Goal: Check status: Check status

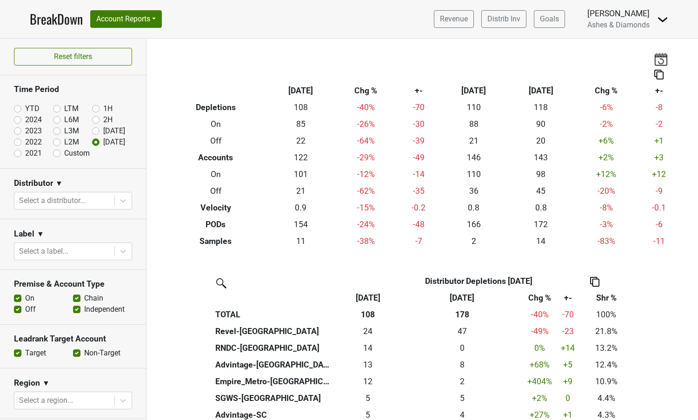
scroll to position [114, 0]
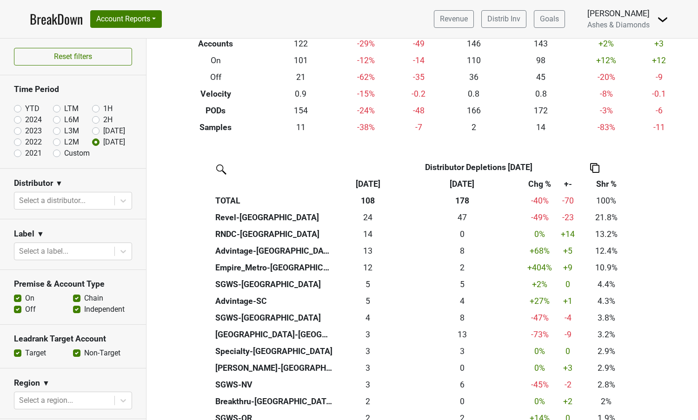
click at [62, 17] on link "BreakDown" at bounding box center [56, 19] width 53 height 20
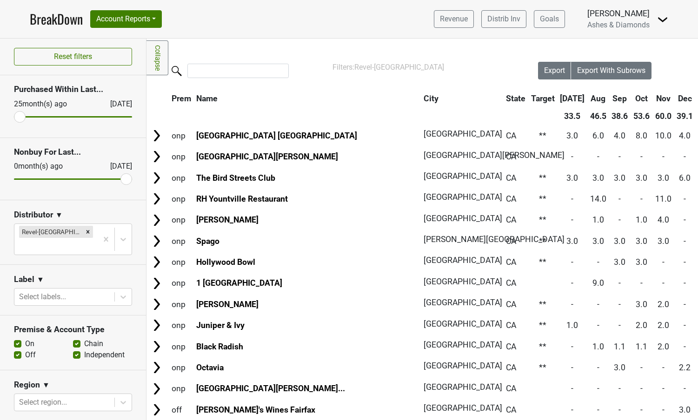
scroll to position [89, 284]
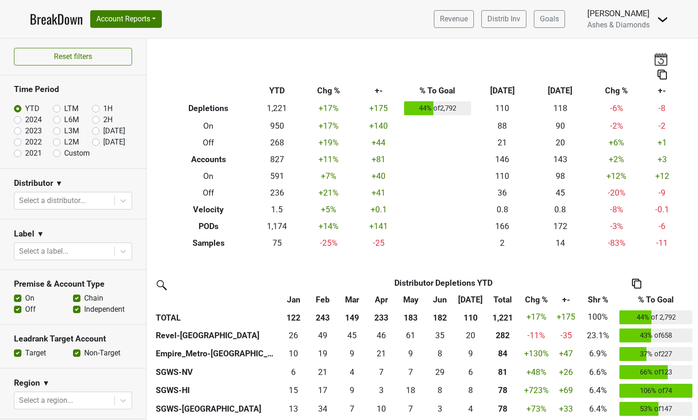
click at [103, 142] on label "[DATE]" at bounding box center [114, 142] width 22 height 11
click at [97, 142] on input "[DATE]" at bounding box center [110, 141] width 37 height 9
radio input "true"
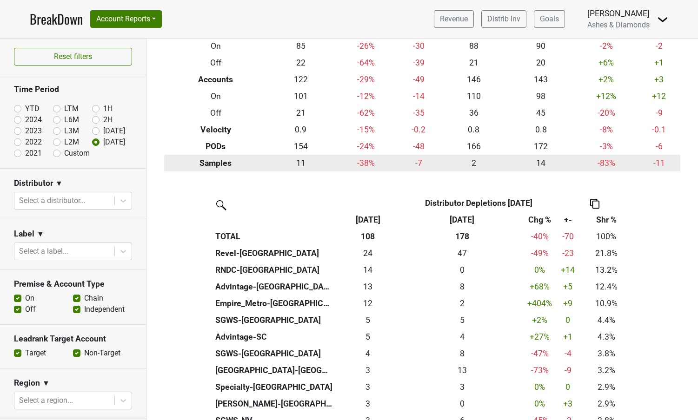
scroll to position [80, 0]
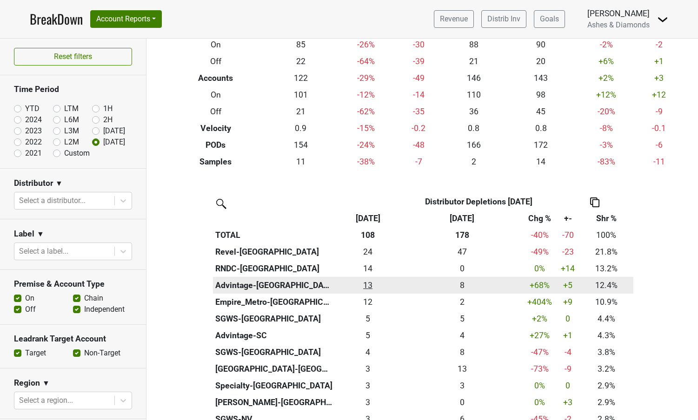
click at [372, 285] on div "13.35 13" at bounding box center [368, 285] width 62 height 12
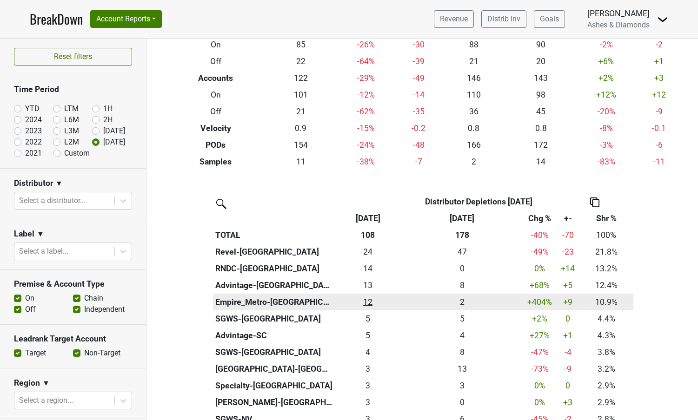
click at [368, 298] on div "11.75 12" at bounding box center [368, 302] width 62 height 12
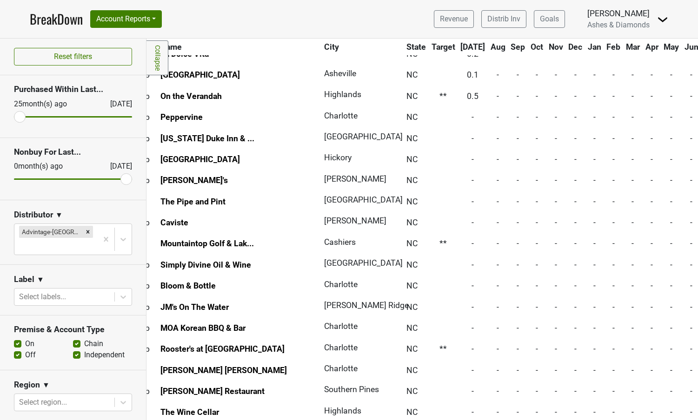
scroll to position [1813, 36]
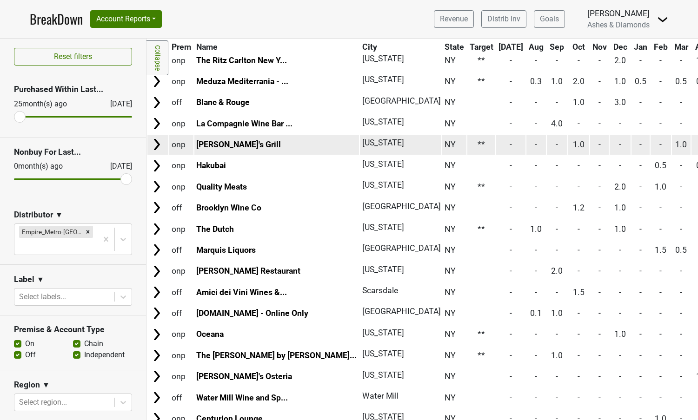
scroll to position [118, 0]
